Goal: Navigation & Orientation: Find specific page/section

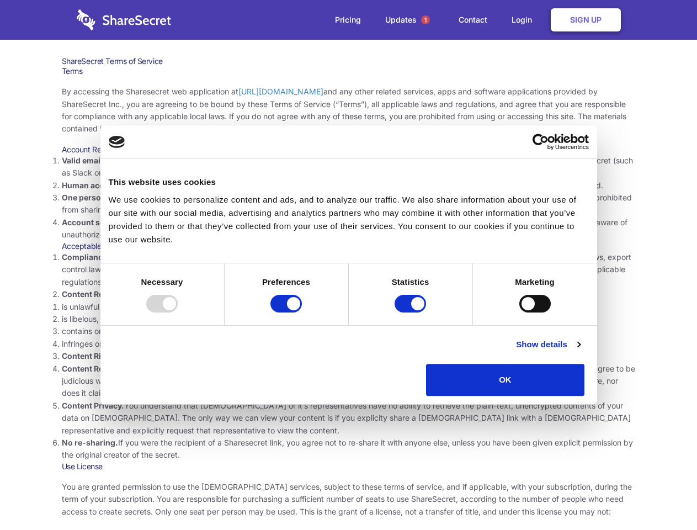
click at [348, 265] on li "Compliance with local laws and regulations. Your use of the Sharesecret must no…" at bounding box center [349, 269] width 574 height 37
click at [178, 312] on div at bounding box center [161, 304] width 31 height 18
click at [302, 312] on input "Preferences" at bounding box center [286, 304] width 31 height 18
checkbox input "false"
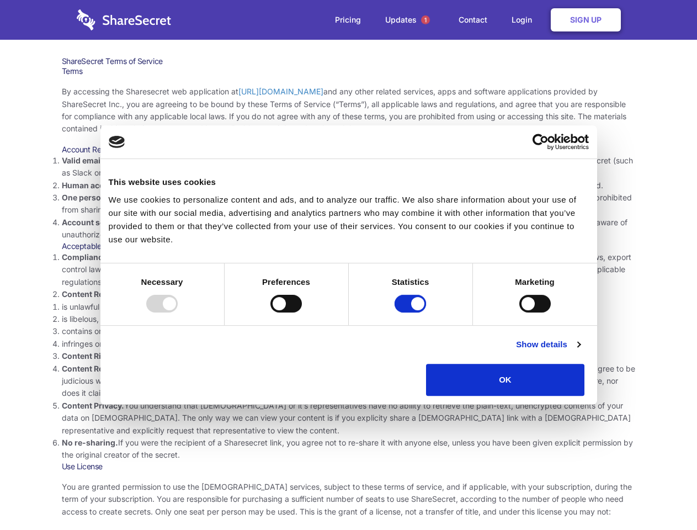
click at [412, 312] on input "Statistics" at bounding box center [410, 304] width 31 height 18
checkbox input "false"
click at [519, 312] on input "Marketing" at bounding box center [534, 304] width 31 height 18
checkbox input "true"
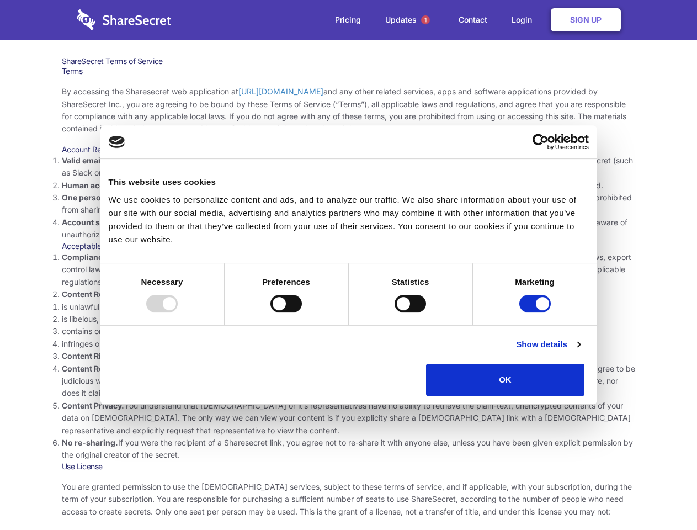
click at [580, 351] on link "Show details" at bounding box center [548, 344] width 64 height 13
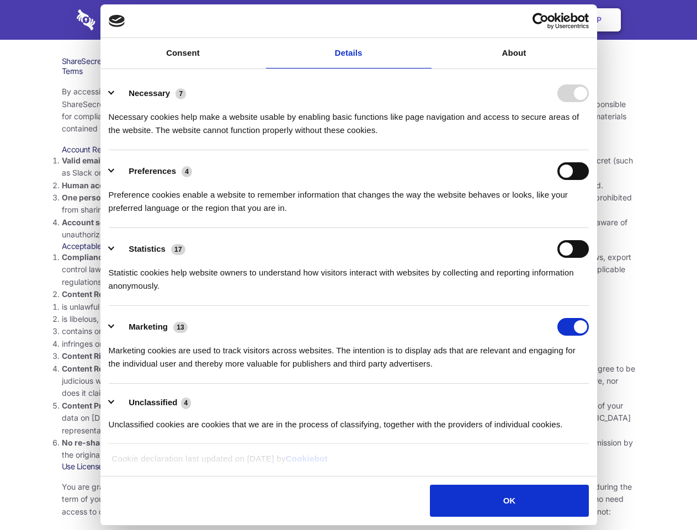
click at [589, 137] on div "Necessary cookies help make a website usable by enabling basic functions like p…" at bounding box center [349, 119] width 480 height 35
click at [425, 20] on span "1" at bounding box center [425, 19] width 9 height 9
